Goal: Transaction & Acquisition: Purchase product/service

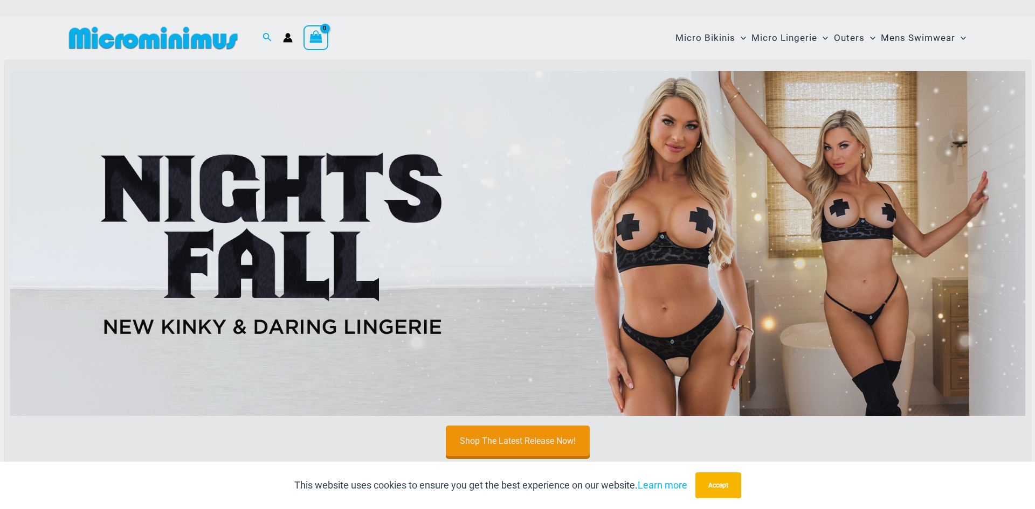
click at [666, 234] on div "“The Hottest Styles You’ve Never Seen” Exclusive Looks. Private Drops. Only Our…" at bounding box center [517, 254] width 1035 height 509
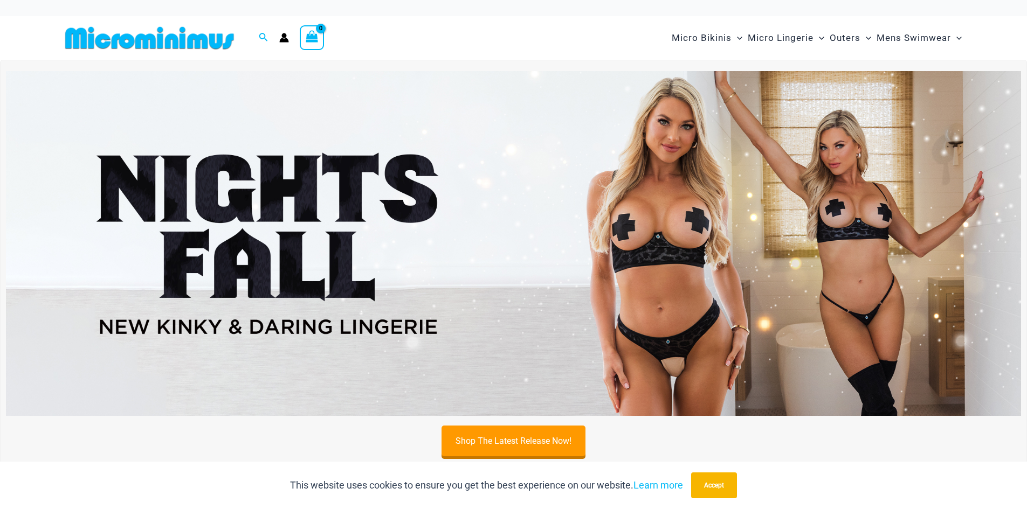
click at [671, 215] on img at bounding box center [513, 243] width 1015 height 345
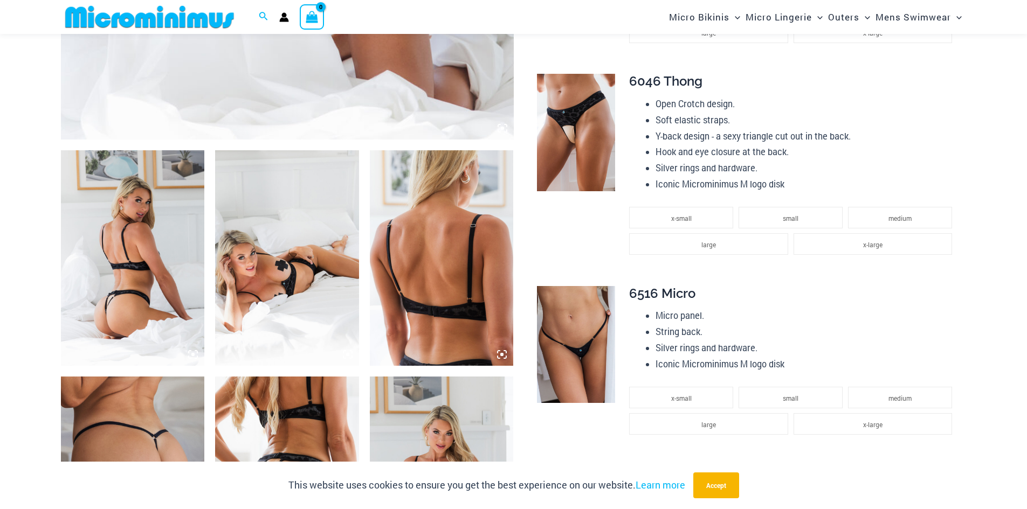
scroll to position [638, 0]
click at [142, 226] on img at bounding box center [133, 258] width 144 height 216
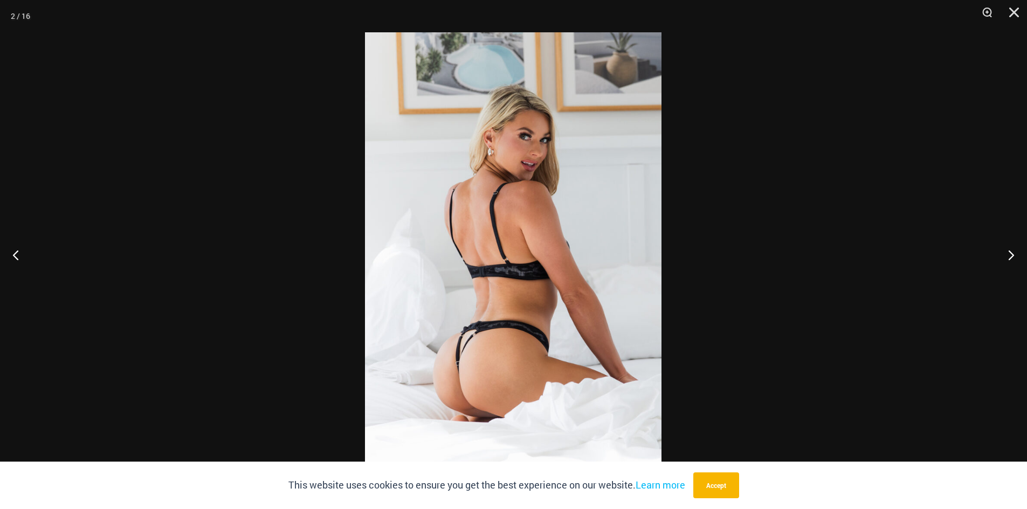
click at [499, 258] on img at bounding box center [513, 254] width 296 height 445
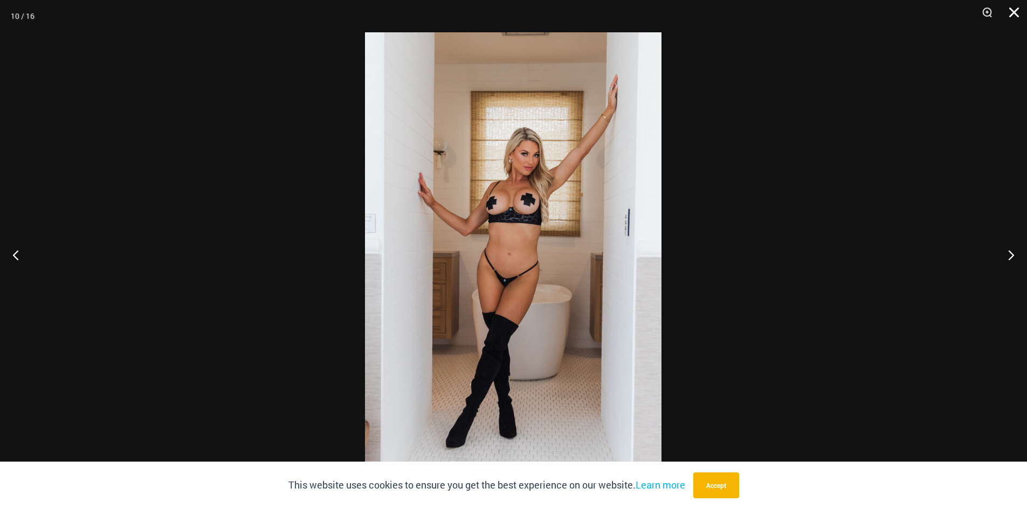
click at [1018, 11] on button "Close" at bounding box center [1010, 16] width 27 height 32
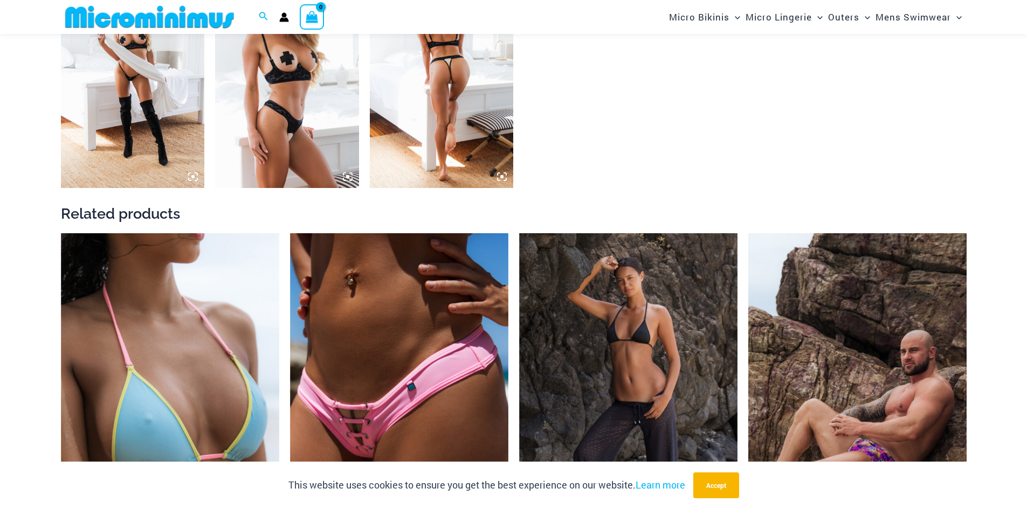
scroll to position [1878, 0]
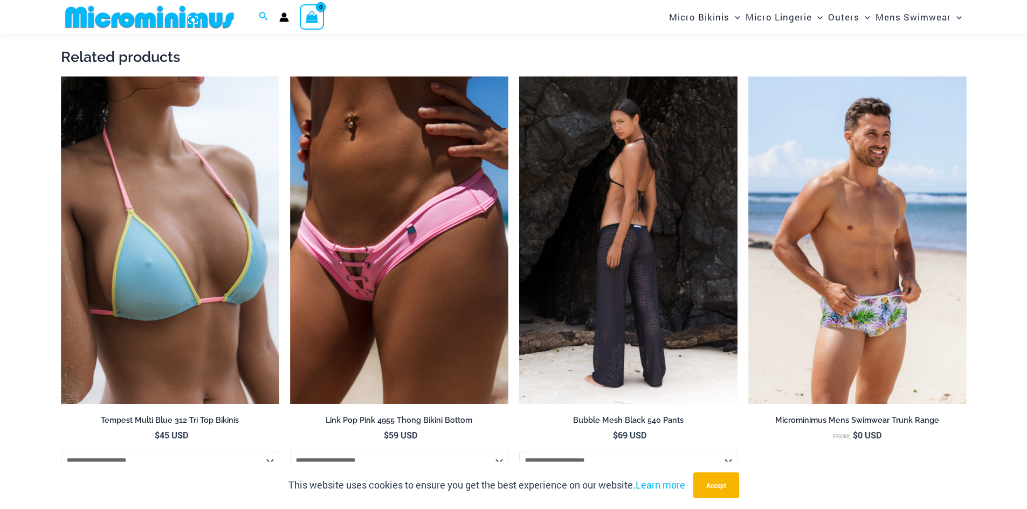
click at [640, 212] on img at bounding box center [628, 241] width 218 height 328
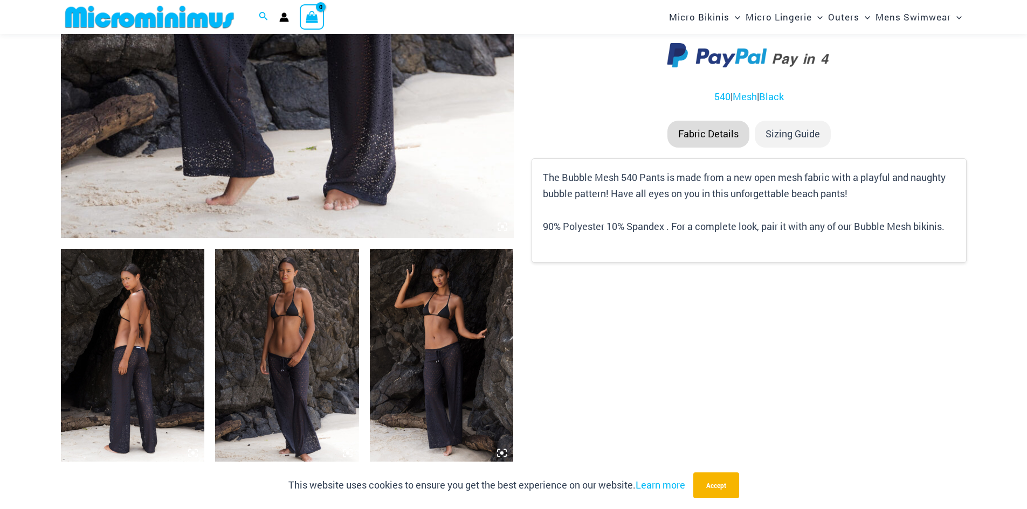
scroll to position [692, 0]
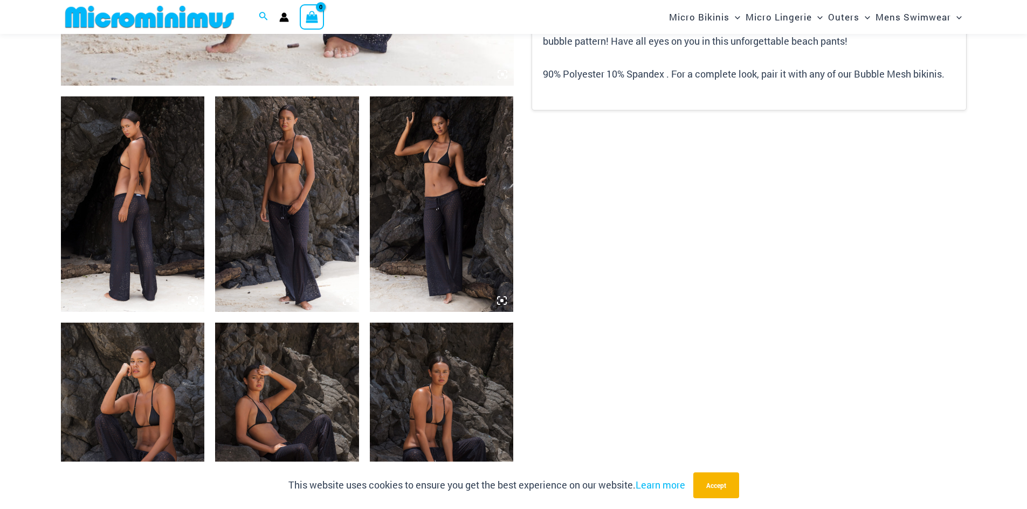
click at [164, 220] on img at bounding box center [133, 204] width 144 height 216
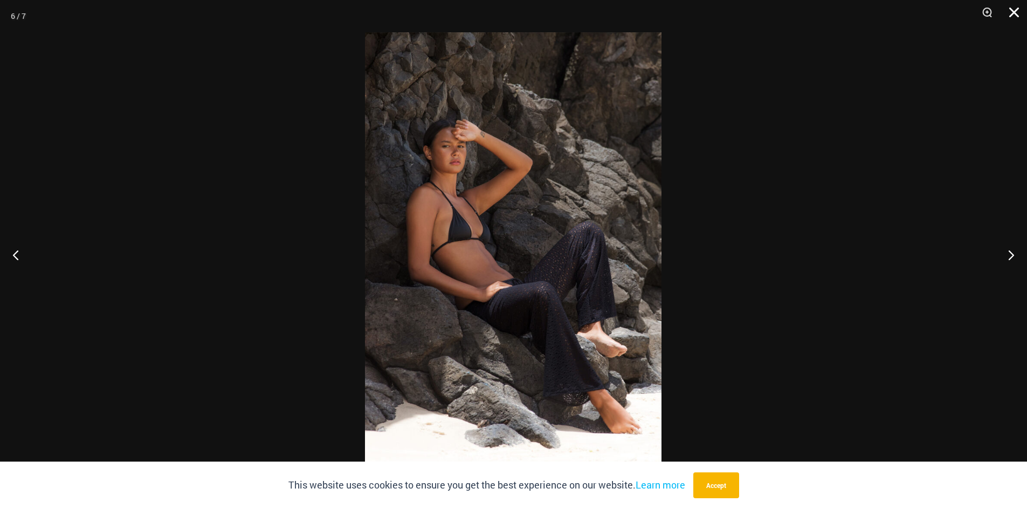
click at [1014, 14] on button "Close" at bounding box center [1010, 16] width 27 height 32
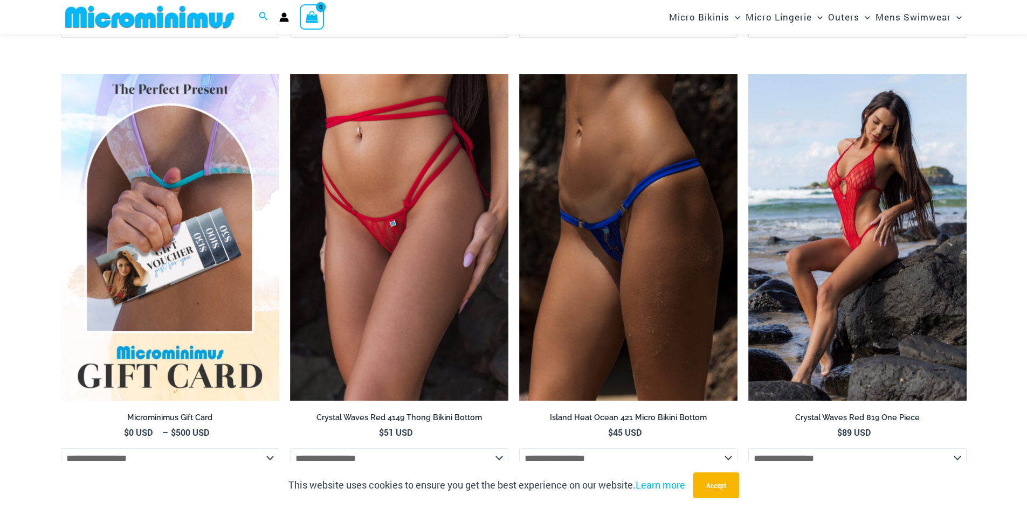
scroll to position [4087, 0]
